Goal: Find specific page/section

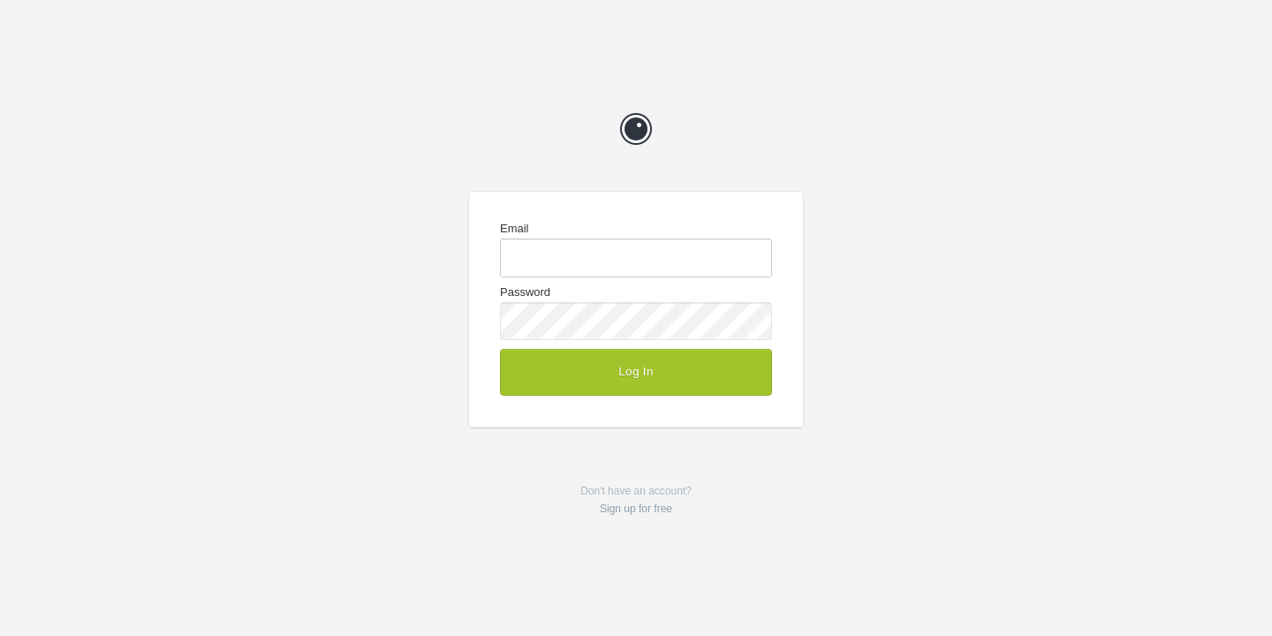
click at [553, 253] on input "Email" at bounding box center [636, 258] width 272 height 38
type input "chrisg@cg-design.co.uk"
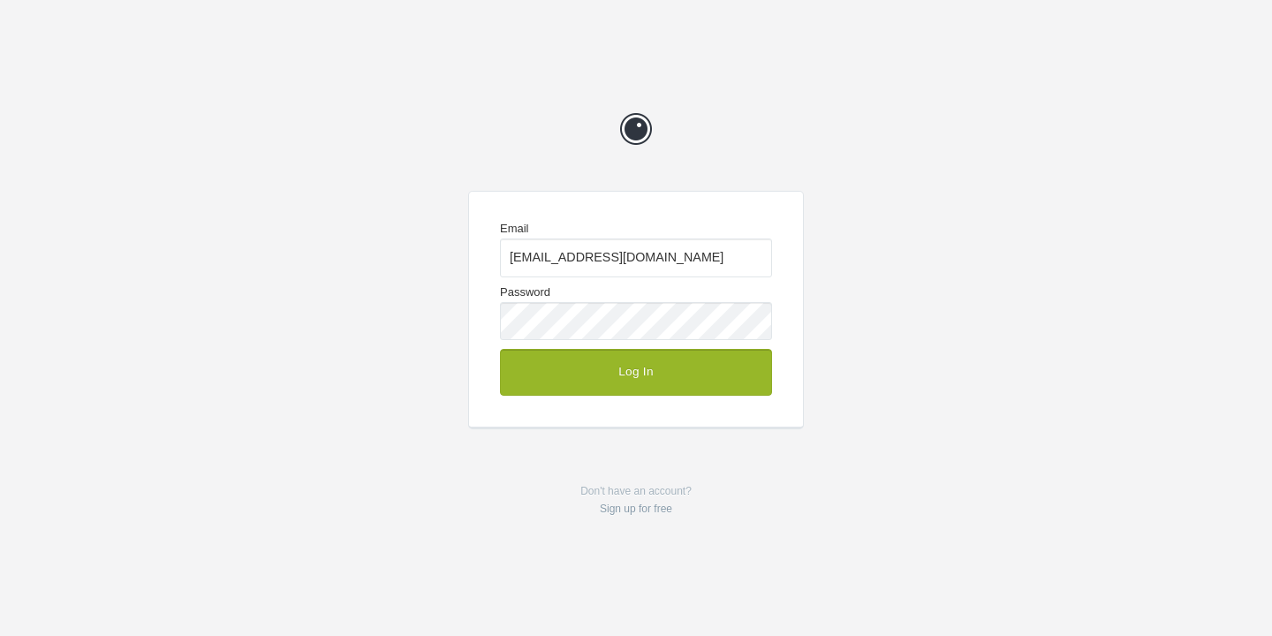
click at [635, 371] on button "Log In" at bounding box center [636, 372] width 272 height 46
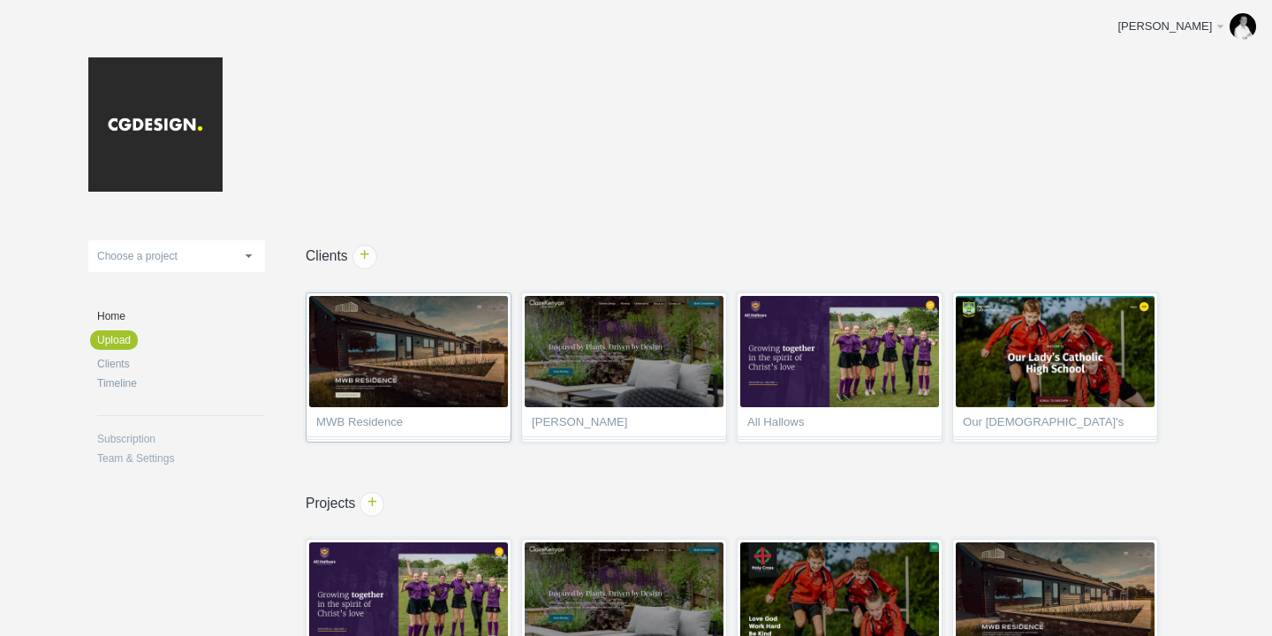
click at [414, 416] on span "MWB Residence" at bounding box center [408, 425] width 185 height 18
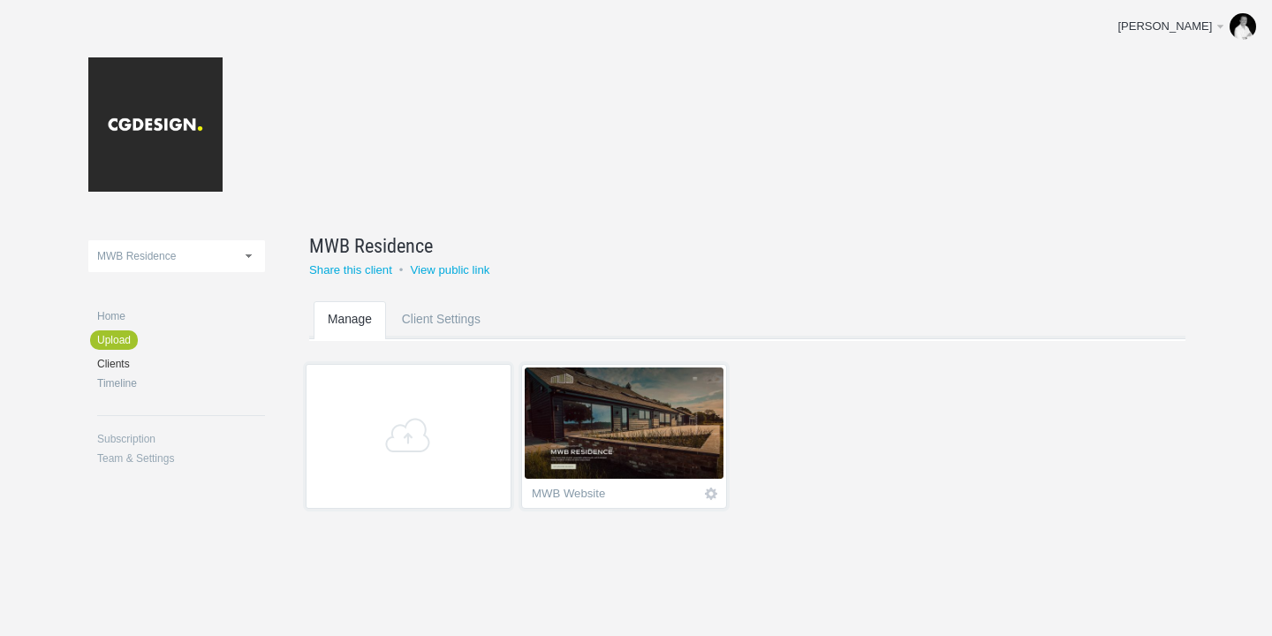
click at [647, 413] on img at bounding box center [624, 423] width 199 height 111
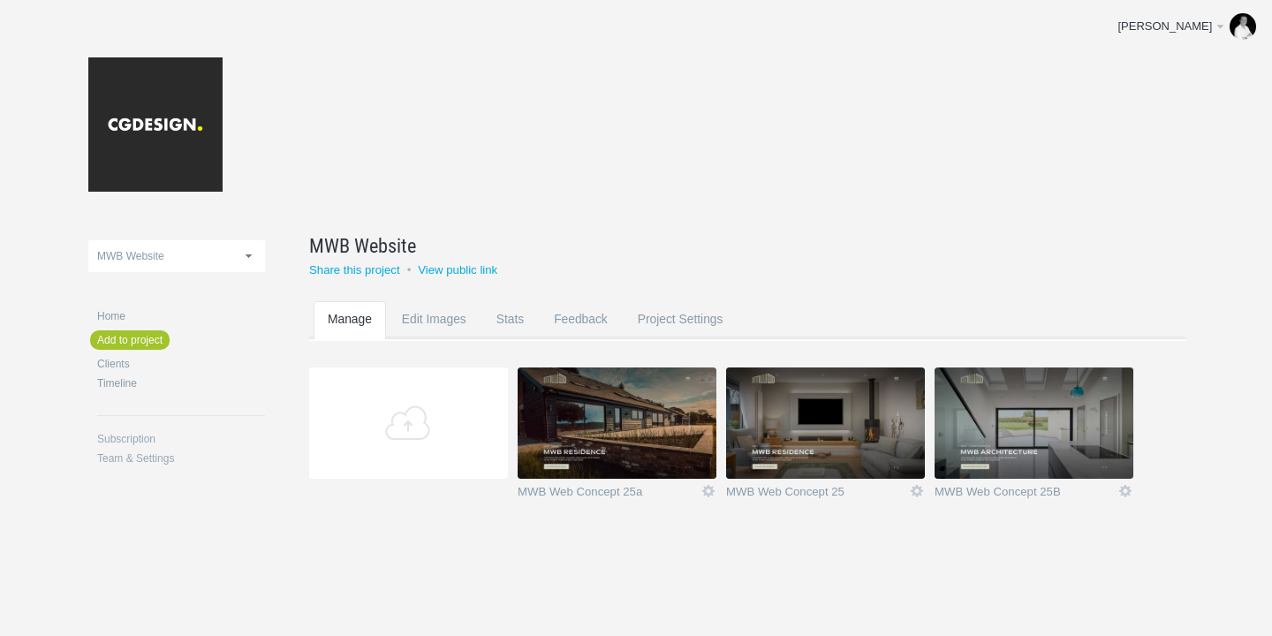
click at [647, 443] on img at bounding box center [617, 423] width 199 height 111
